Goal: Task Accomplishment & Management: Use online tool/utility

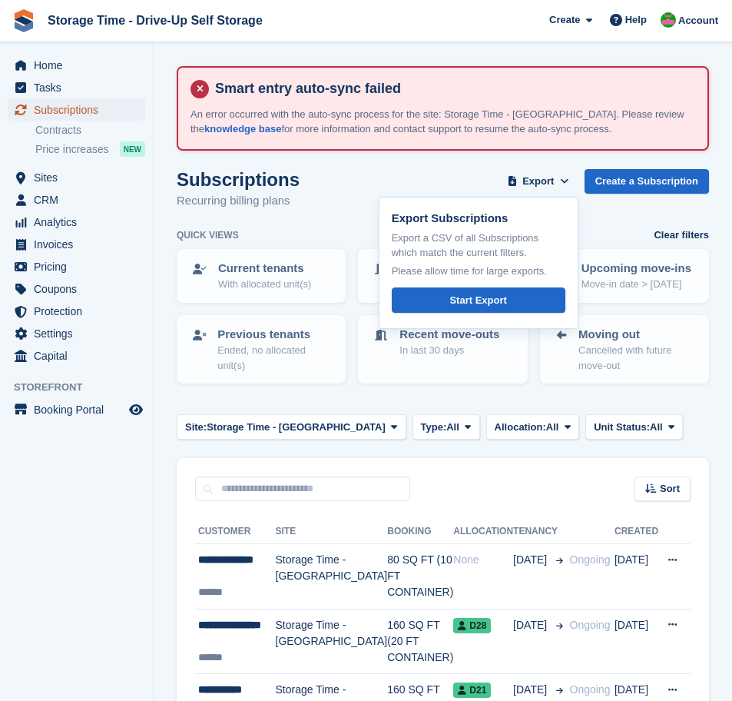
click at [52, 110] on span "Subscriptions" at bounding box center [80, 110] width 92 height 22
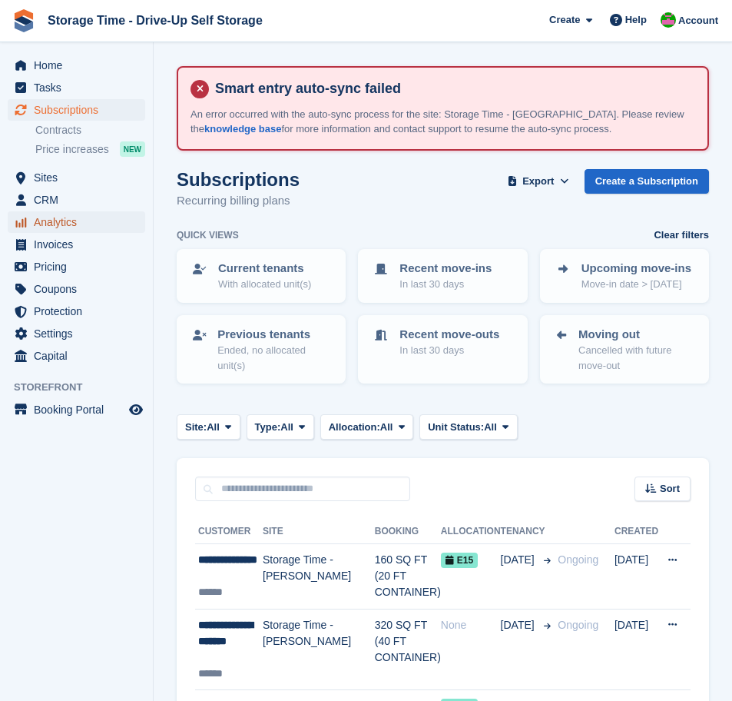
click at [60, 221] on span "Analytics" at bounding box center [80, 222] width 92 height 22
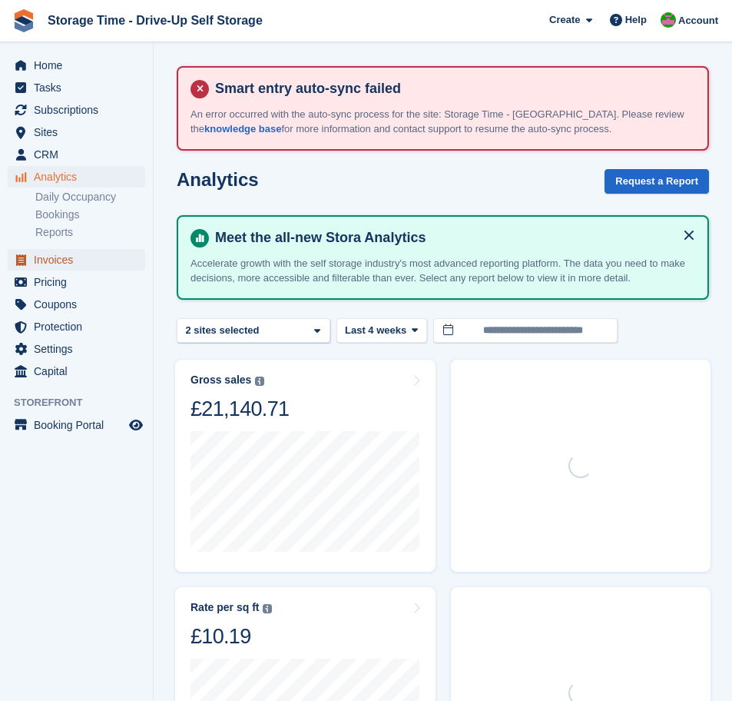
click at [61, 258] on span "Invoices" at bounding box center [80, 260] width 92 height 22
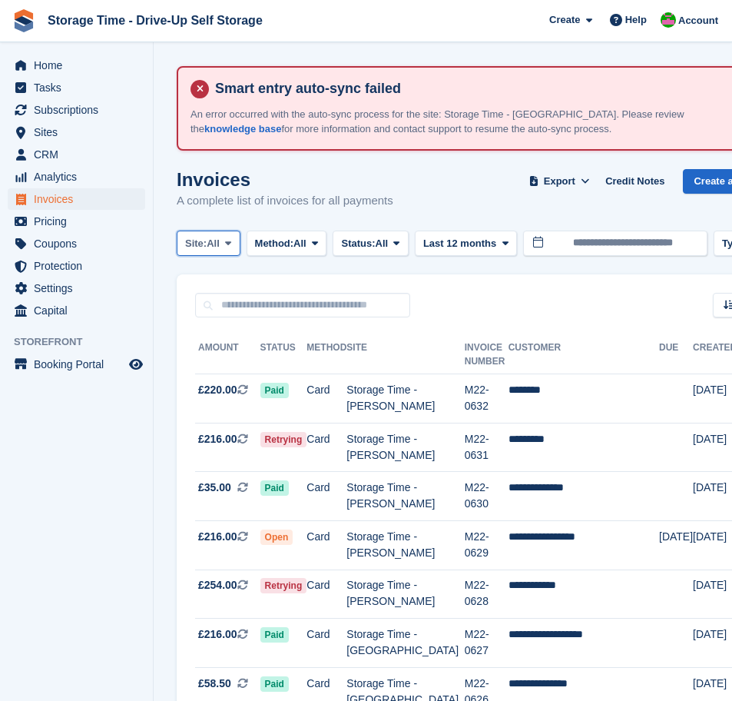
click at [231, 244] on icon at bounding box center [228, 243] width 6 height 10
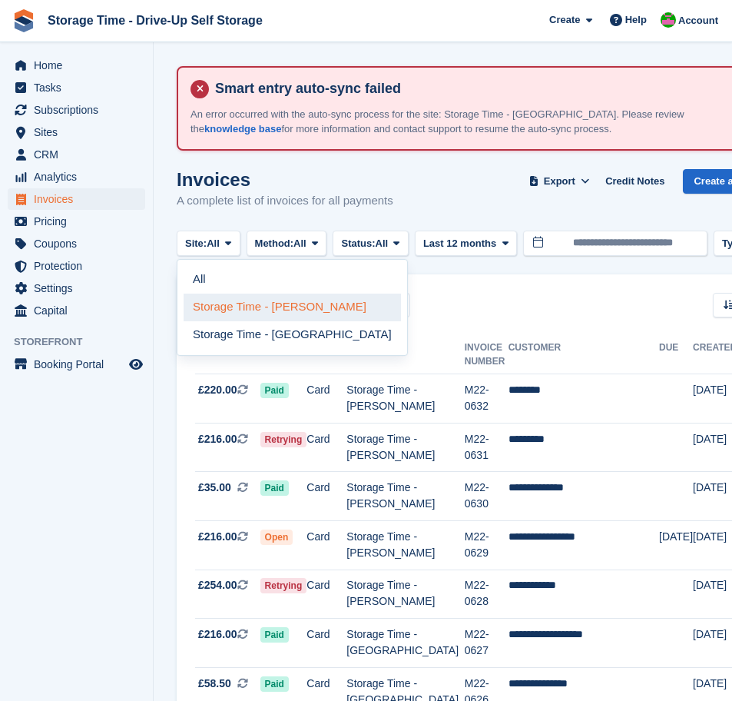
click at [254, 308] on link "Storage Time - [PERSON_NAME]" at bounding box center [292, 308] width 217 height 28
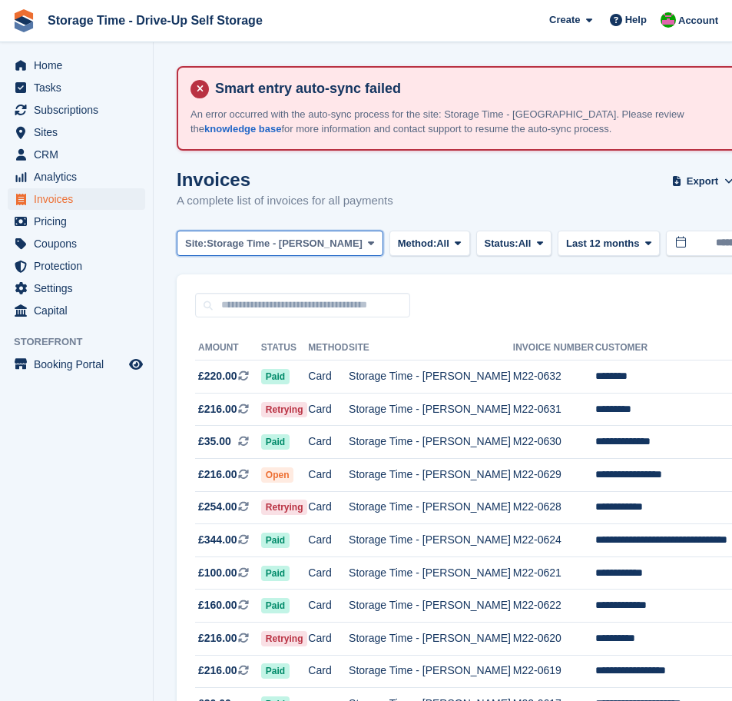
click at [233, 249] on span "Storage Time - [PERSON_NAME]" at bounding box center [285, 243] width 156 height 15
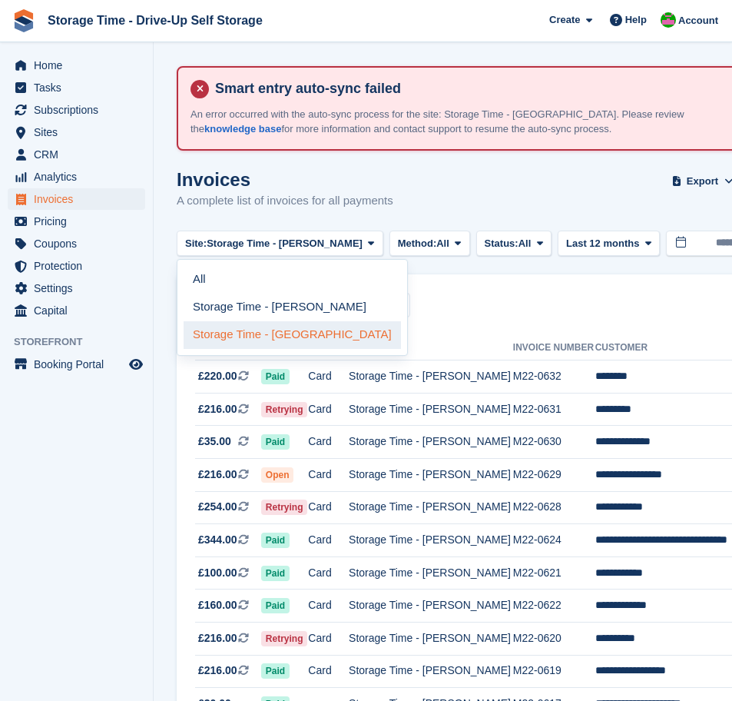
click at [266, 328] on link "Storage Time - [GEOGRAPHIC_DATA]" at bounding box center [292, 335] width 217 height 28
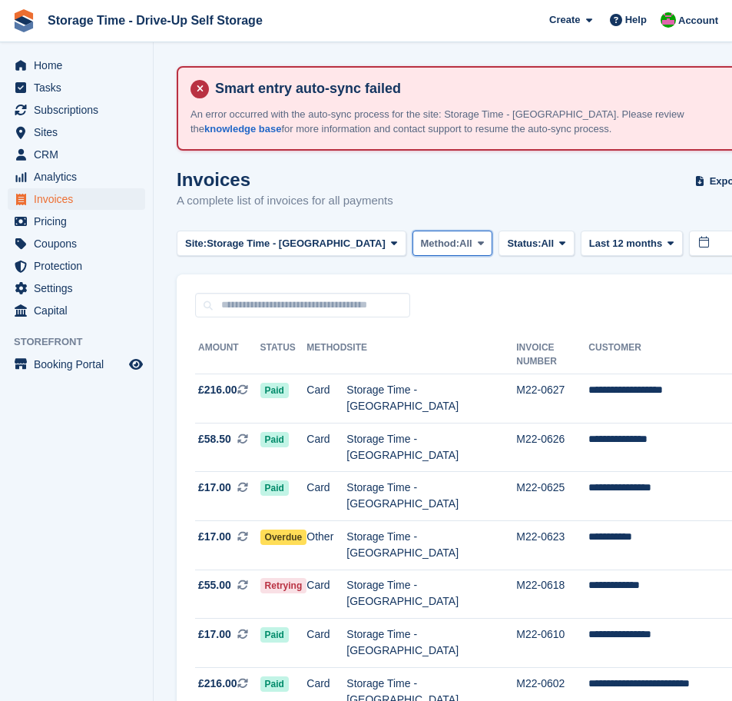
click at [421, 242] on span "Method:" at bounding box center [440, 243] width 39 height 15
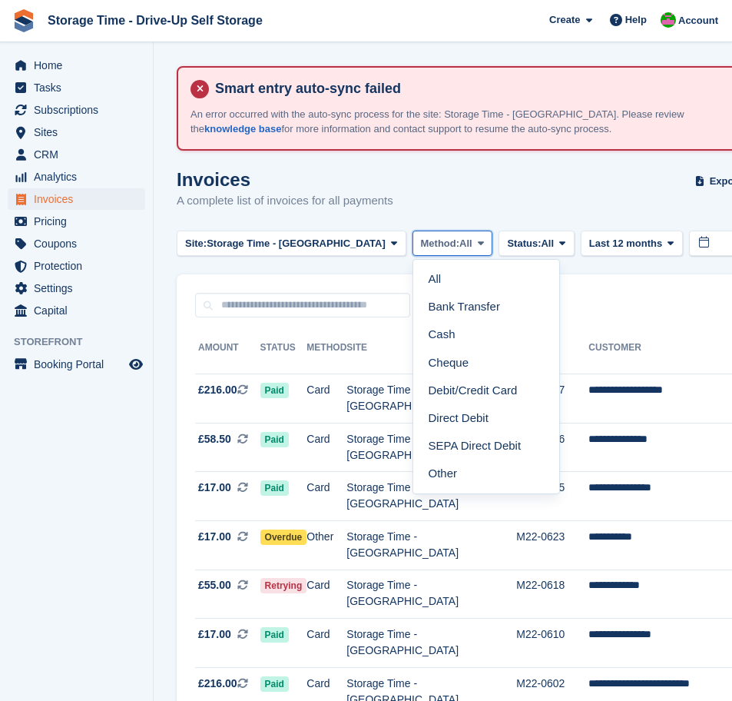
click at [421, 242] on span "Method:" at bounding box center [440, 243] width 39 height 15
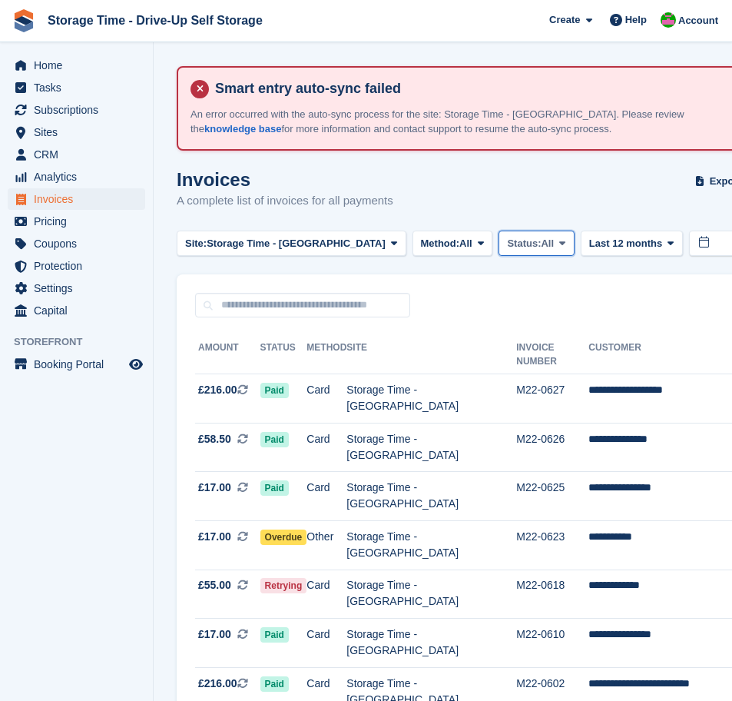
click at [541, 244] on span "All" at bounding box center [547, 243] width 13 height 15
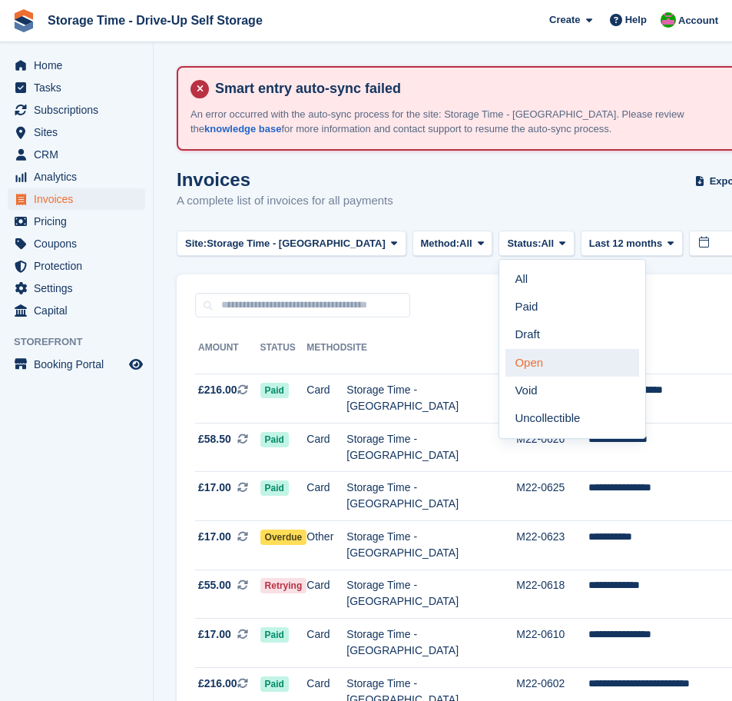
click at [535, 368] on link "Open" at bounding box center [573, 363] width 134 height 28
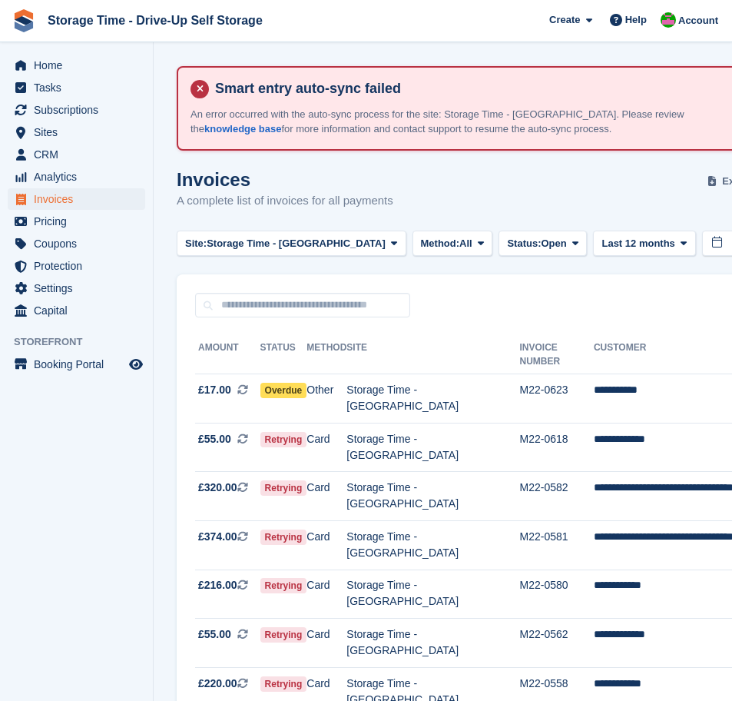
click at [722, 179] on span "Export" at bounding box center [738, 181] width 32 height 15
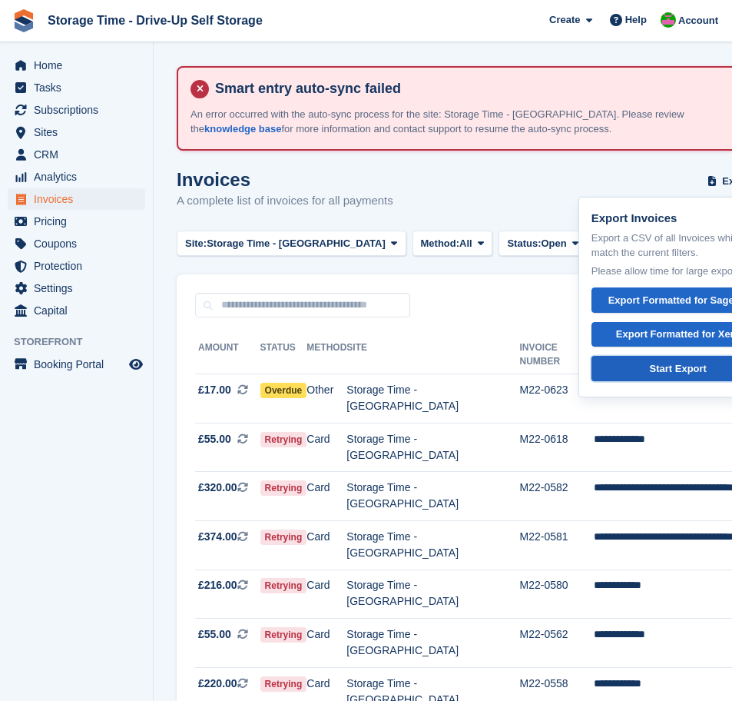
click at [666, 373] on div "Start Export" at bounding box center [678, 368] width 57 height 15
